Goal: Contribute content

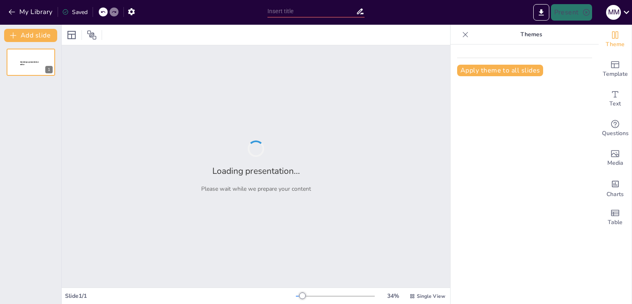
type input "Innovaciones en la Educación: El Futuro de la Escuela"
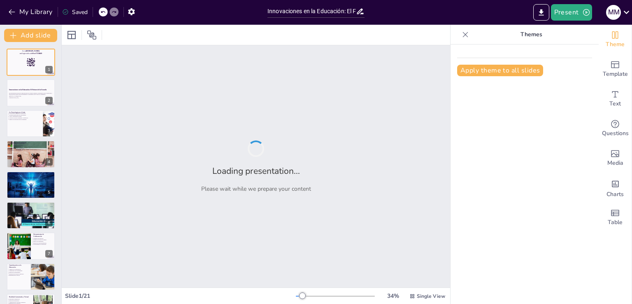
checkbox input "true"
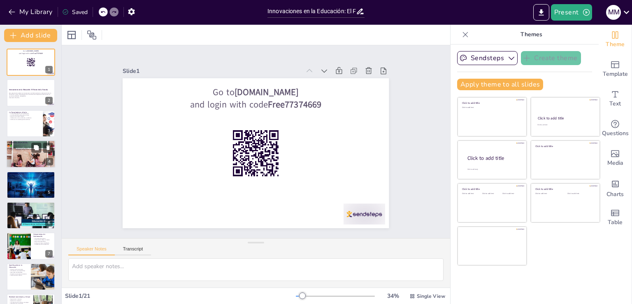
checkbox input "true"
click at [33, 161] on div at bounding box center [30, 154] width 49 height 30
type textarea "El aprendizaje personalizado permite a los estudiantes recibir educación adapta…"
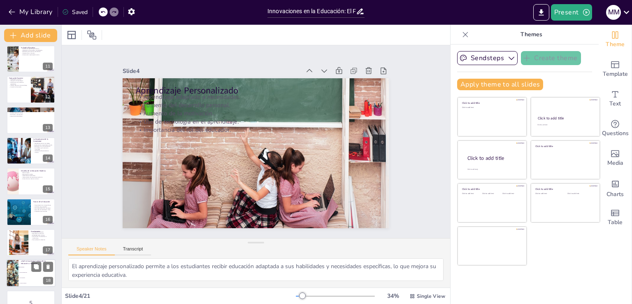
scroll to position [390, 0]
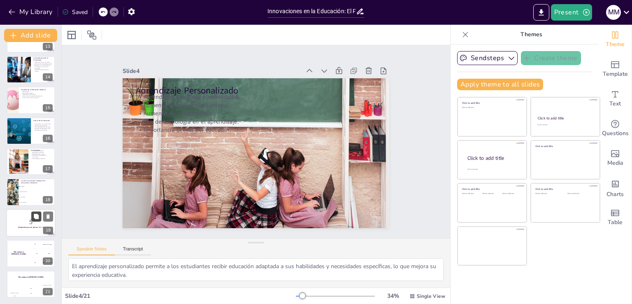
checkbox input "true"
click at [38, 220] on button at bounding box center [36, 216] width 10 height 10
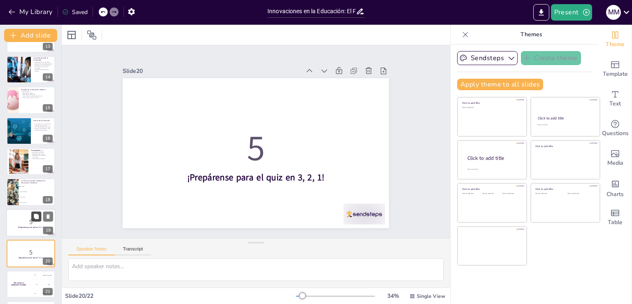
scroll to position [421, 0]
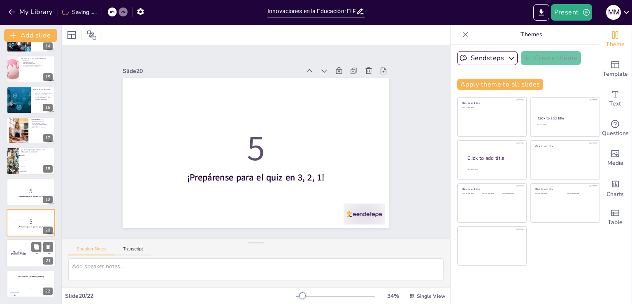
click at [28, 244] on div "The winner is [PERSON_NAME]" at bounding box center [18, 253] width 25 height 28
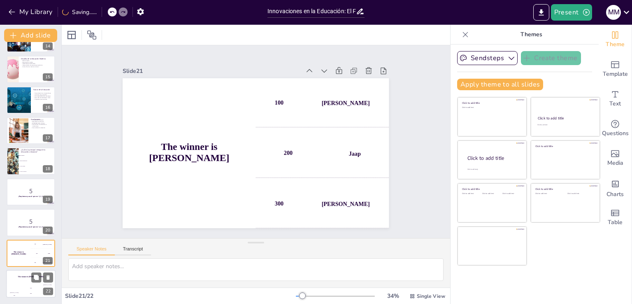
click at [16, 279] on div "The winner is [PERSON_NAME]" at bounding box center [30, 276] width 49 height 14
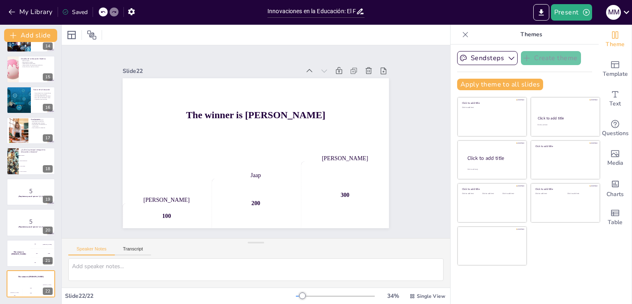
checkbox input "true"
